Goal: Use online tool/utility: Use online tool/utility

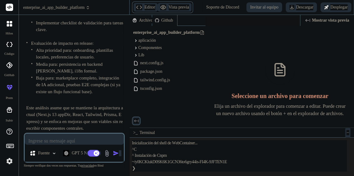
scroll to position [6531, 0]
click at [319, 20] on span "Mostrar vista previa" at bounding box center [330, 20] width 37 height 6
click at [315, 20] on span "Mostrar vista previa" at bounding box center [330, 20] width 37 height 6
click at [143, 6] on button "Editor" at bounding box center [146, 7] width 24 height 9
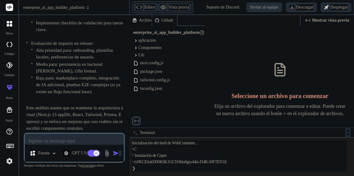
click at [11, 69] on div at bounding box center [9, 65] width 13 height 13
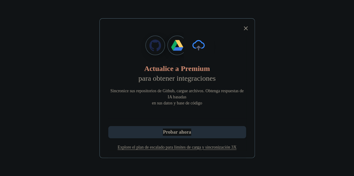
click at [246, 28] on icon at bounding box center [246, 28] width 4 height 4
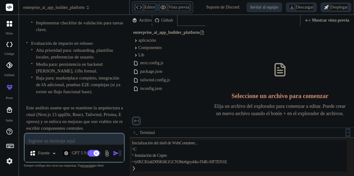
click at [10, 25] on icon at bounding box center [11, 25] width 2 height 2
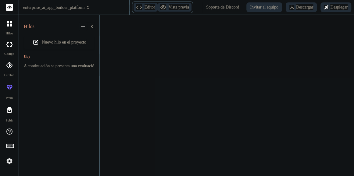
click at [10, 25] on icon at bounding box center [11, 25] width 2 height 2
click at [13, 9] on div at bounding box center [9, 7] width 19 height 15
drag, startPoint x: 11, startPoint y: 9, endPoint x: 8, endPoint y: 28, distance: 19.5
click at [8, 28] on div "Hilos código GitHub Prem Subir" at bounding box center [9, 61] width 19 height 123
click at [8, 28] on div at bounding box center [9, 23] width 13 height 13
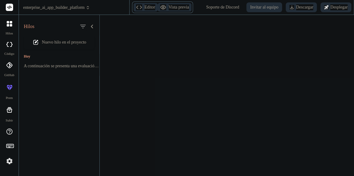
click at [8, 28] on div at bounding box center [9, 23] width 13 height 13
click at [9, 41] on div at bounding box center [9, 44] width 13 height 12
type textarea "x"
